Goal: Task Accomplishment & Management: Manage account settings

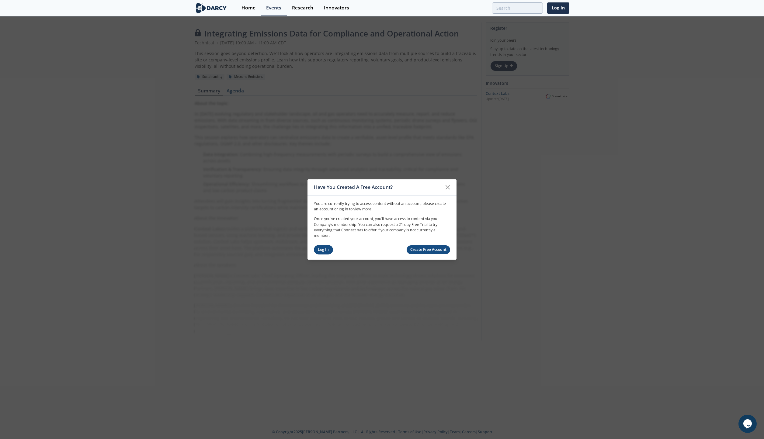
click at [321, 250] on link "Log In" at bounding box center [323, 249] width 19 height 9
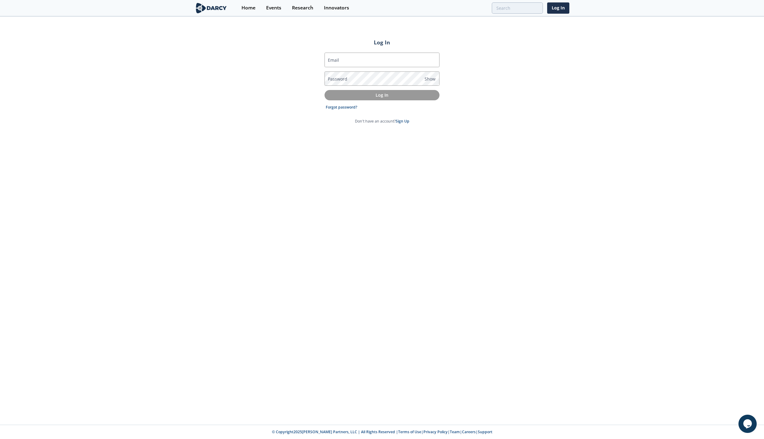
type input "[PERSON_NAME][EMAIL_ADDRESS][PERSON_NAME][DOMAIN_NAME]"
click at [371, 98] on button "Log In" at bounding box center [381, 95] width 115 height 10
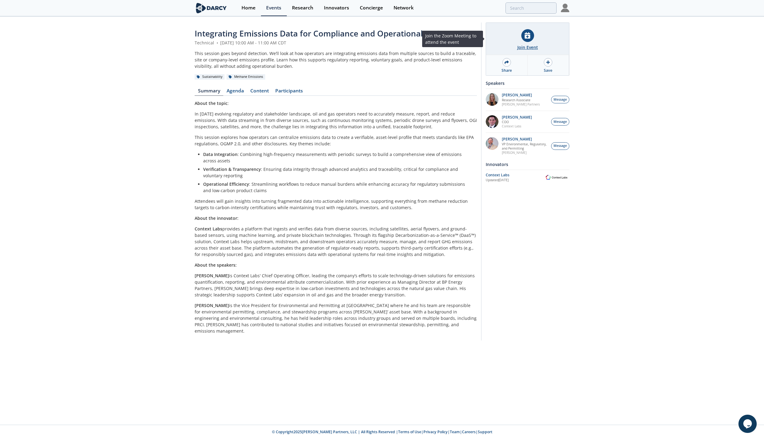
click at [523, 36] on div at bounding box center [527, 35] width 13 height 13
